Goal: Transaction & Acquisition: Obtain resource

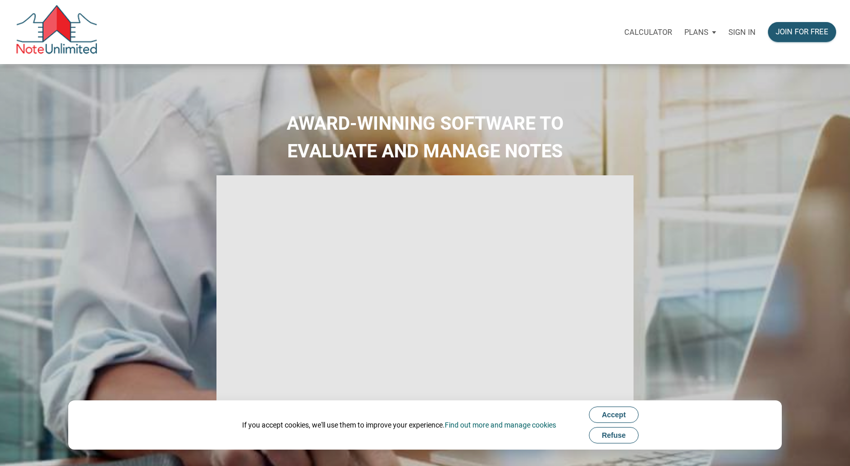
select select
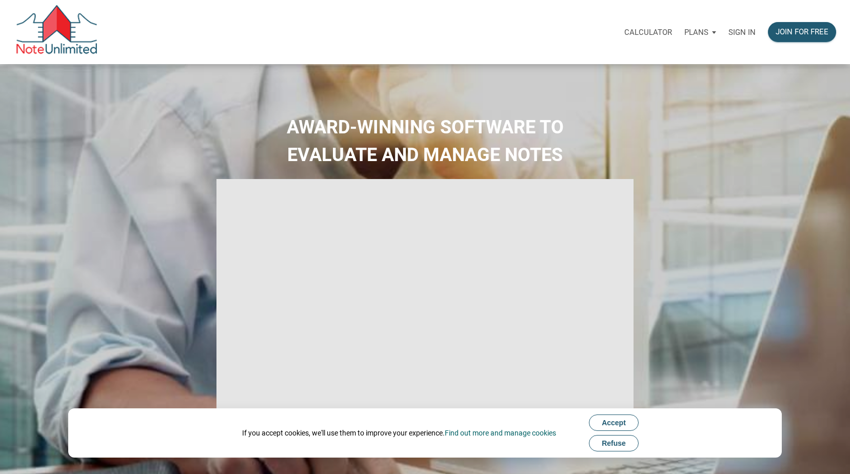
type input "Introduction to new features"
select select
click at [618, 444] on span "Refuse" at bounding box center [614, 443] width 24 height 8
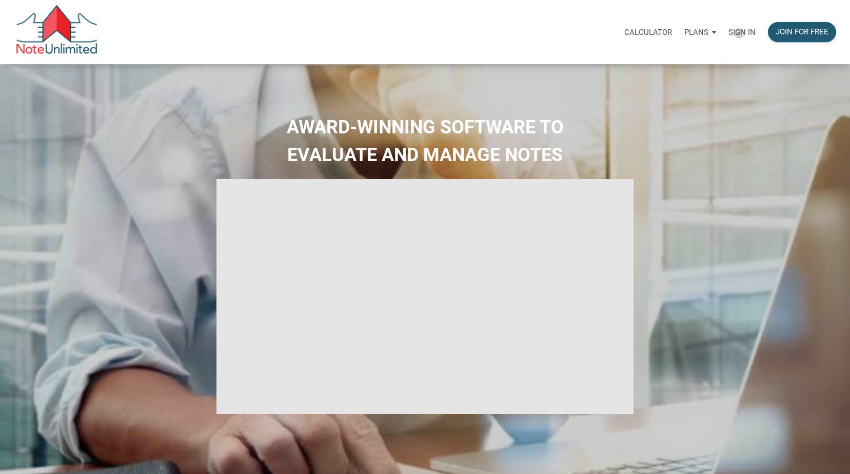
click at [739, 33] on p "Sign in" at bounding box center [741, 32] width 27 height 9
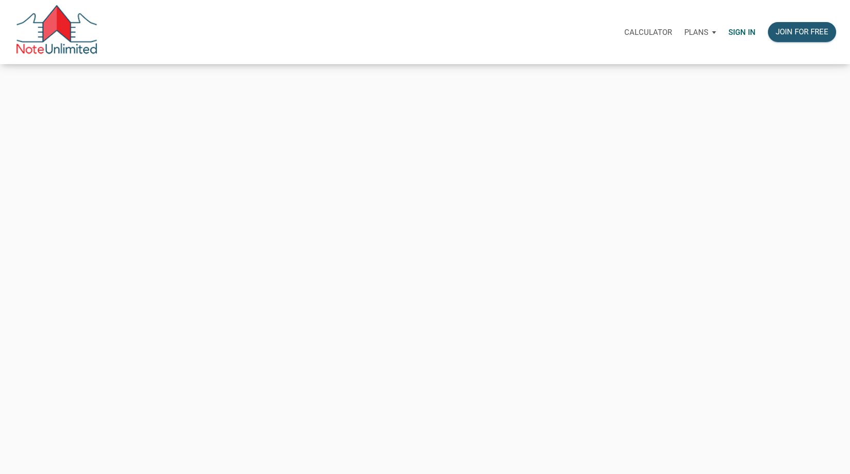
type input "[PERSON_NAME][EMAIL_ADDRESS][PERSON_NAME][DOMAIN_NAME]"
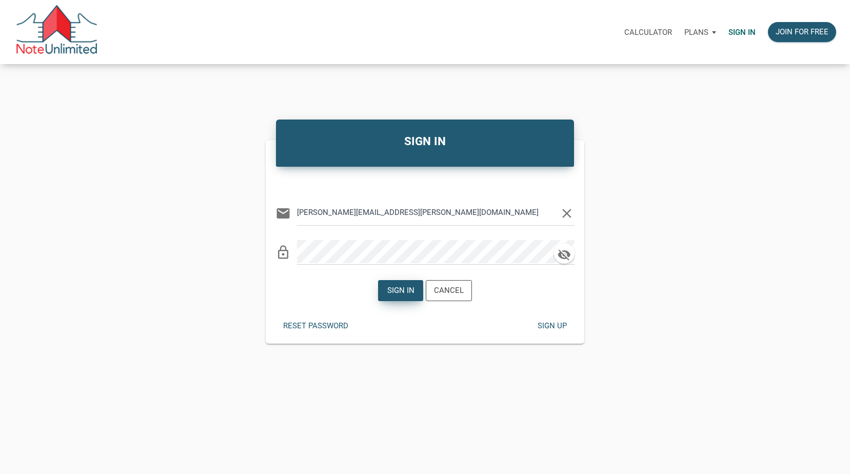
click at [402, 294] on div "Sign in" at bounding box center [400, 291] width 27 height 12
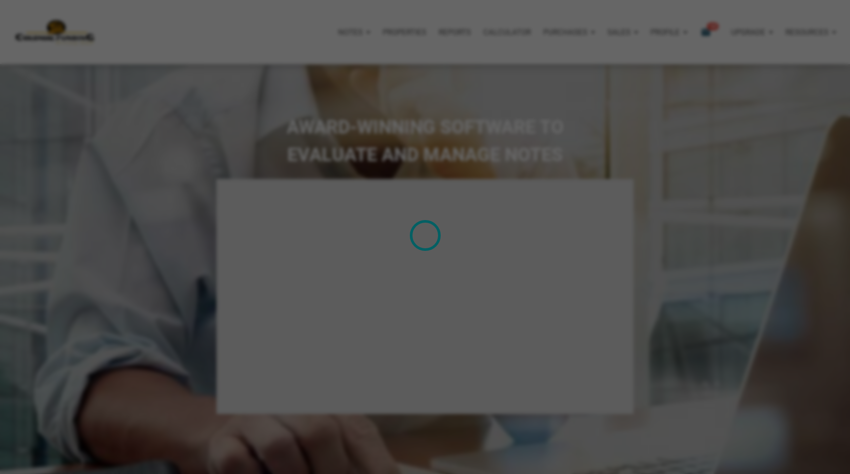
type input "Introduction to new features"
select select
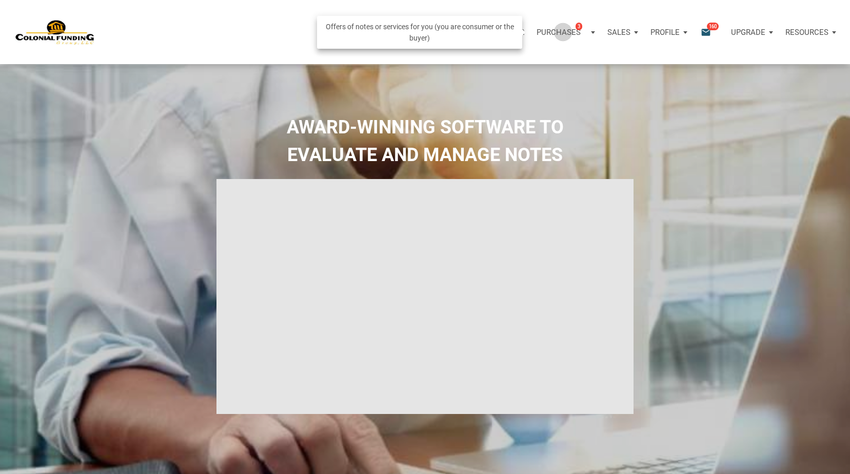
click at [563, 32] on p "Purchases" at bounding box center [558, 32] width 44 height 9
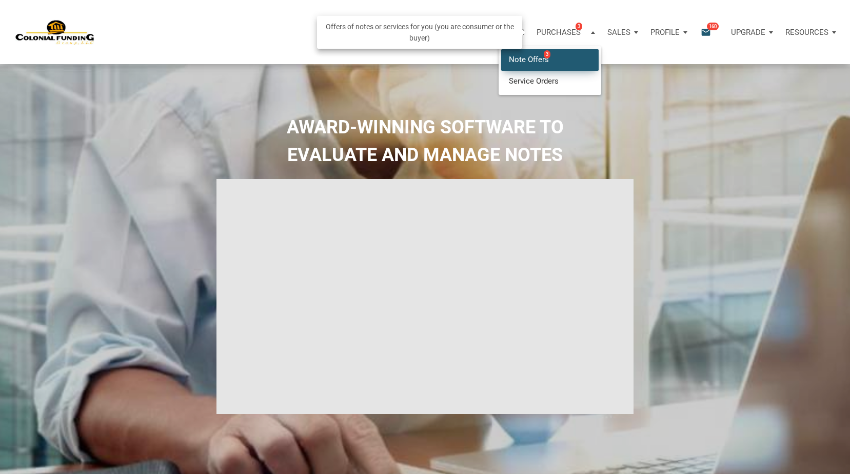
click at [534, 55] on link "Note Offers 3" at bounding box center [549, 59] width 97 height 21
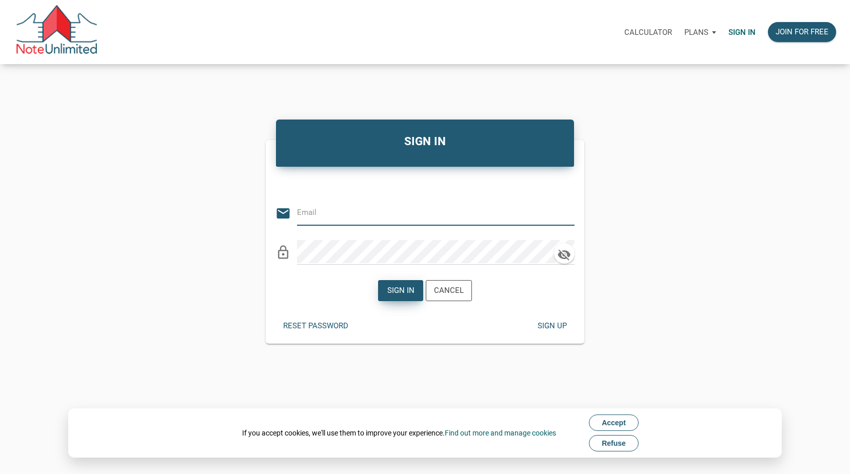
type input "[PERSON_NAME][EMAIL_ADDRESS][PERSON_NAME][DOMAIN_NAME]"
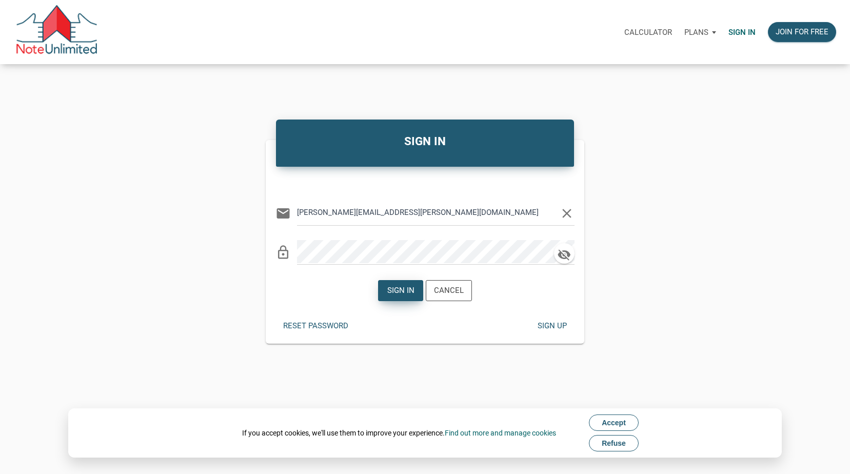
click at [401, 292] on div "Sign in" at bounding box center [400, 291] width 27 height 12
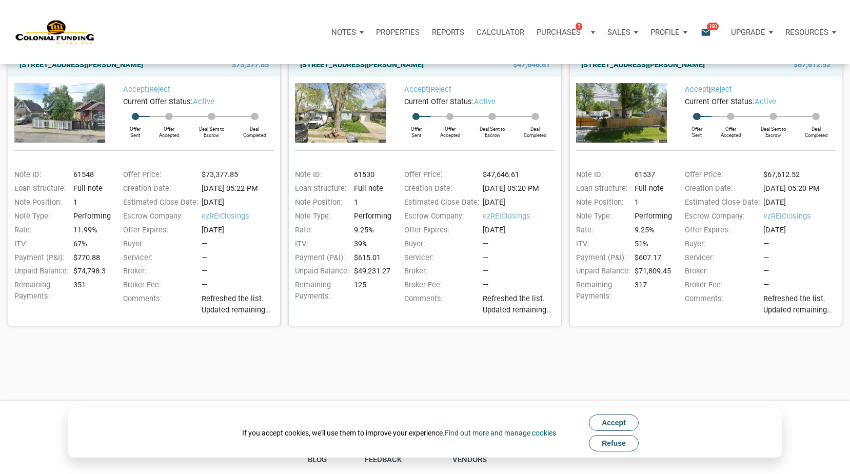
scroll to position [142, 0]
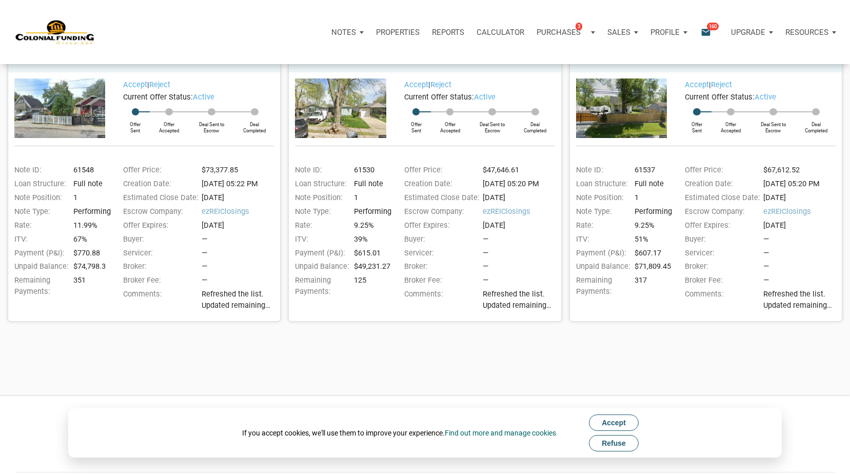
click at [617, 445] on span "Refuse" at bounding box center [614, 443] width 24 height 8
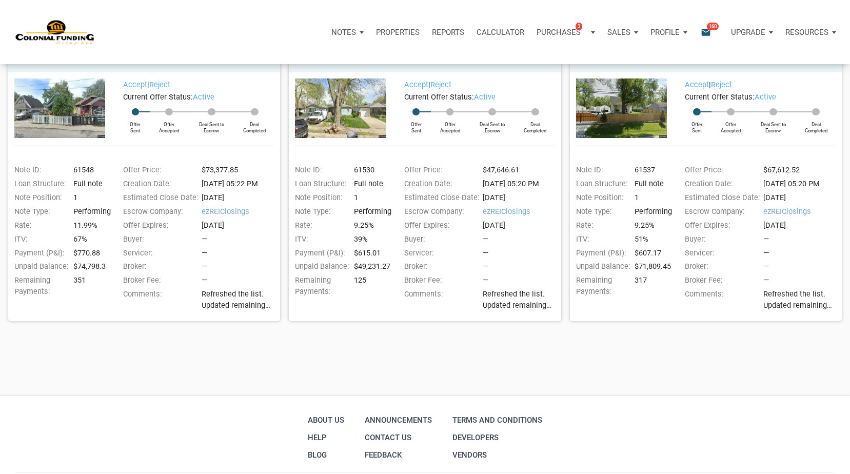
scroll to position [97, 0]
